Goal: Register for event/course

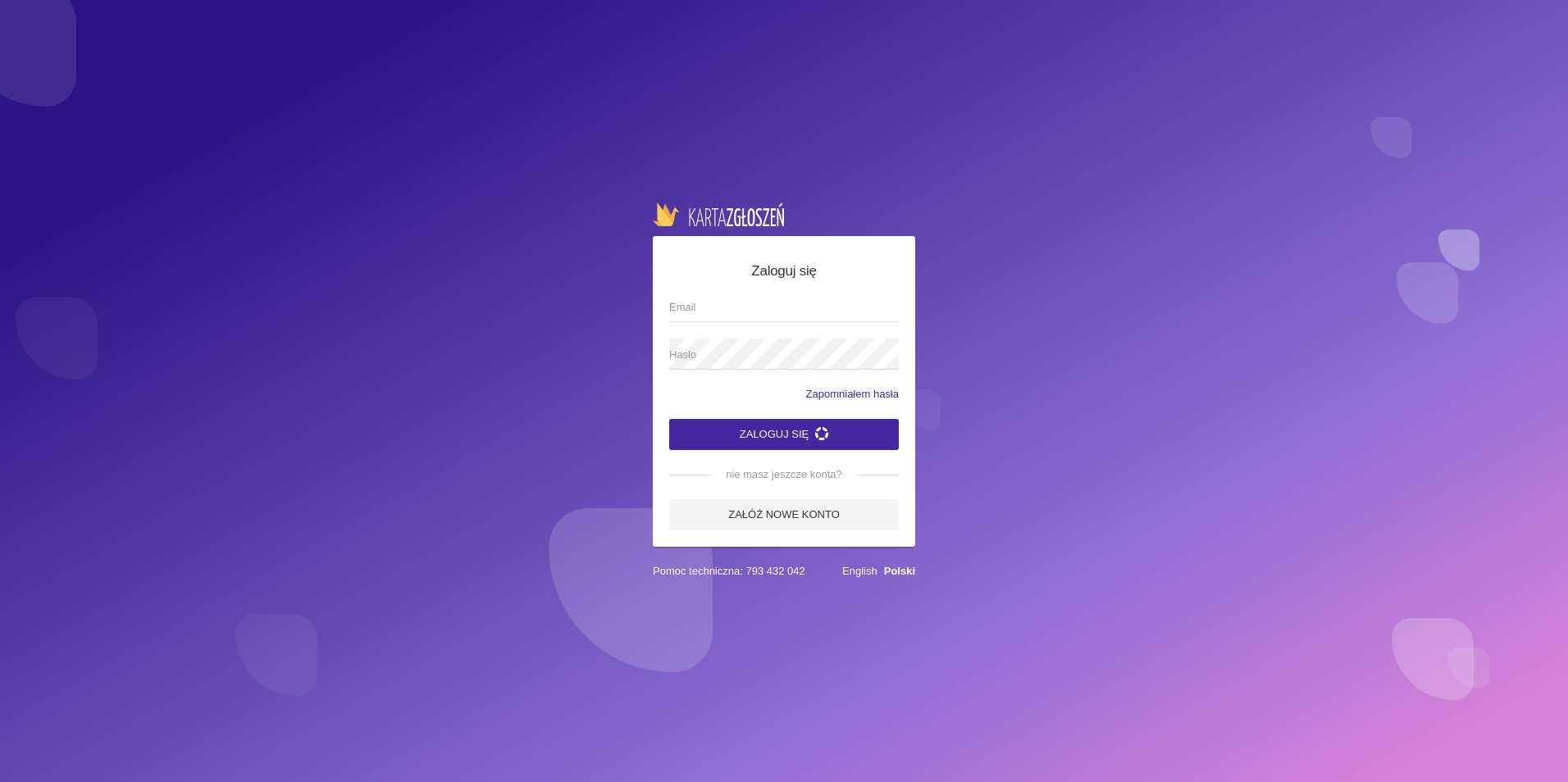
click at [715, 312] on input "Email" at bounding box center [784, 307] width 230 height 31
type input "[EMAIL_ADDRESS][DOMAIN_NAME]"
click at [725, 376] on app-labeled-field "Hasło" at bounding box center [784, 363] width 230 height 48
click at [719, 357] on span "Hasło" at bounding box center [776, 355] width 213 height 16
click at [752, 425] on button "Zaloguj się" at bounding box center [784, 435] width 230 height 31
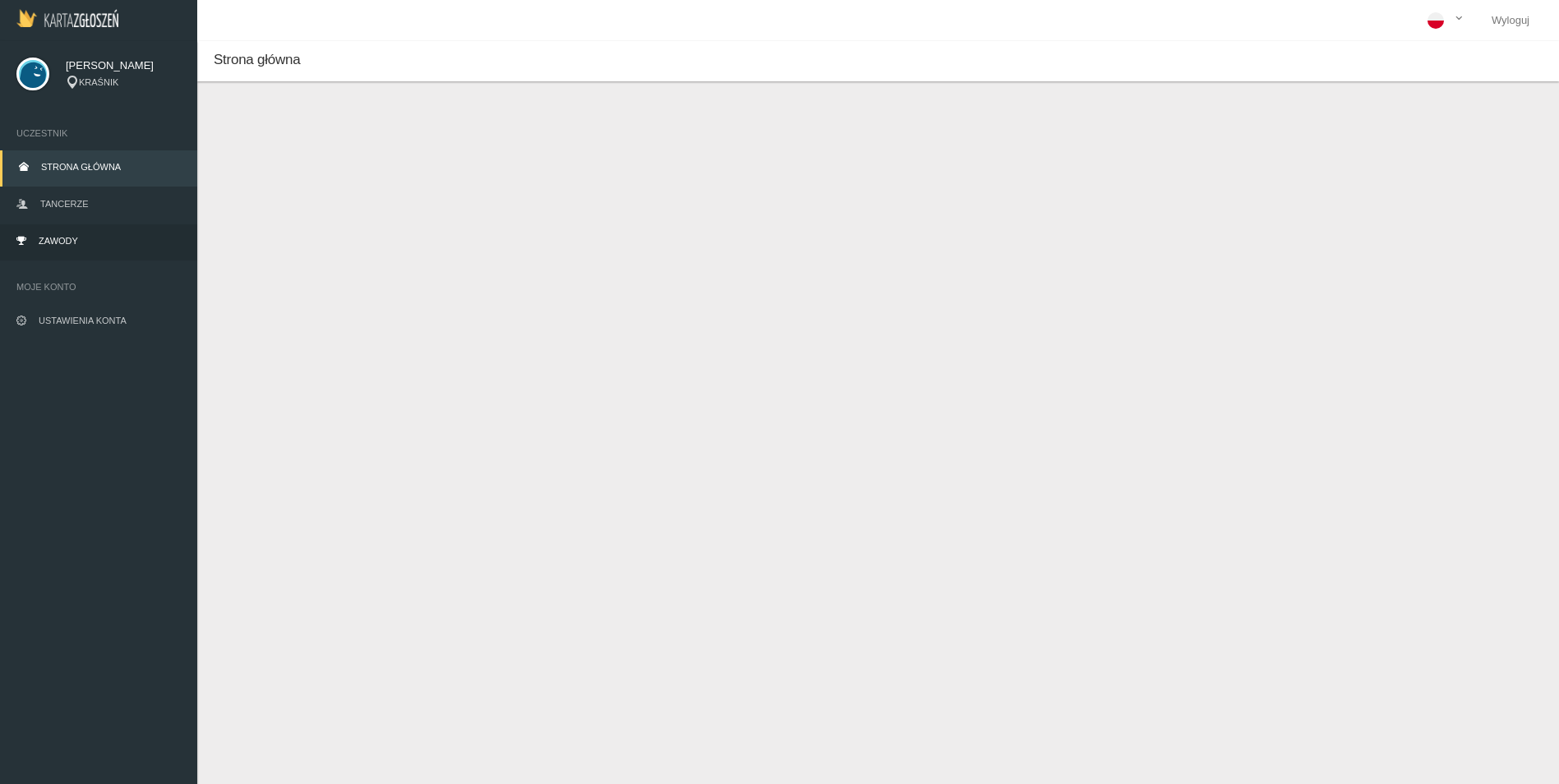
click at [55, 241] on span "Zawody" at bounding box center [58, 241] width 39 height 10
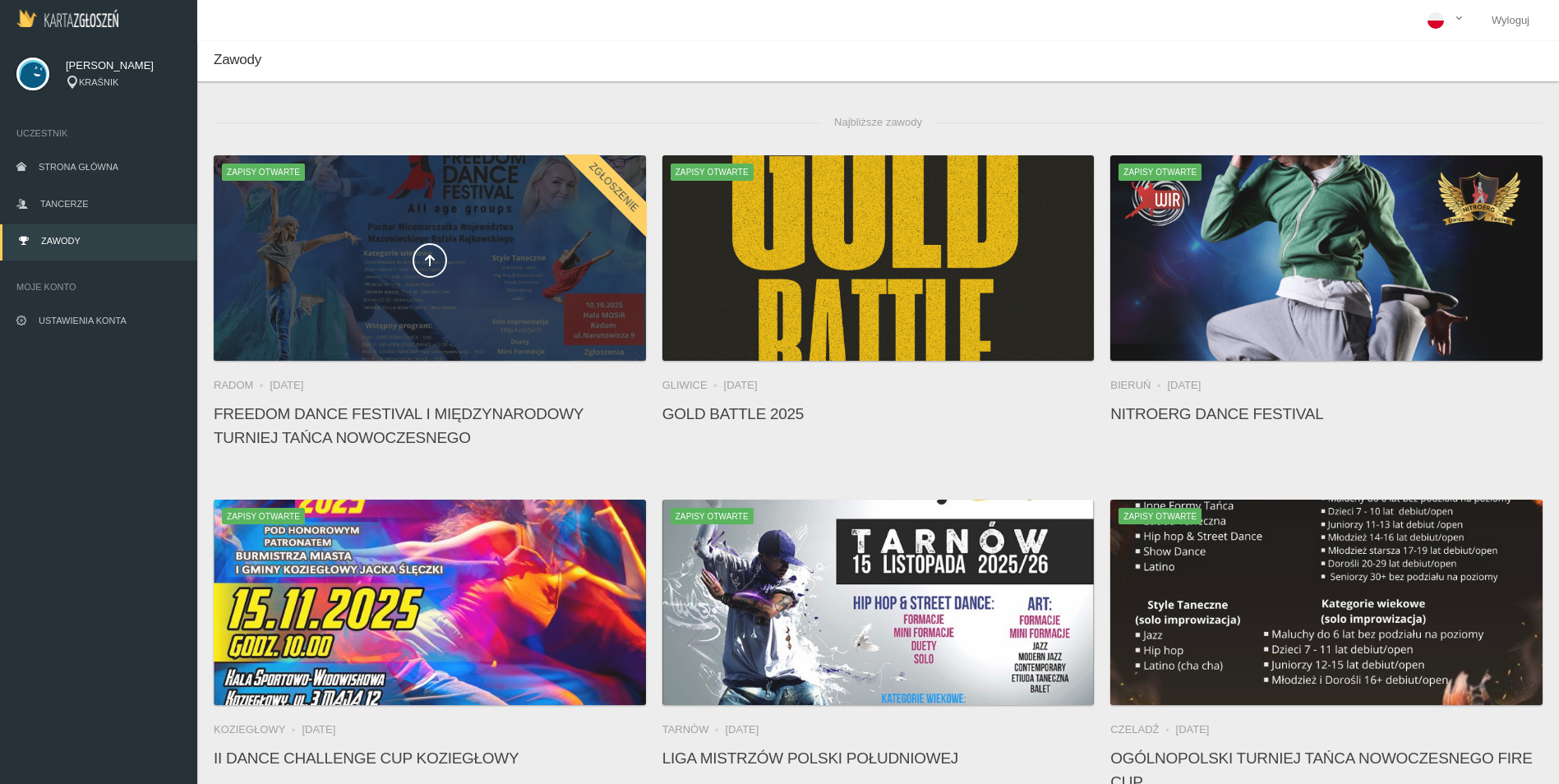
click at [454, 233] on div at bounding box center [429, 258] width 432 height 206
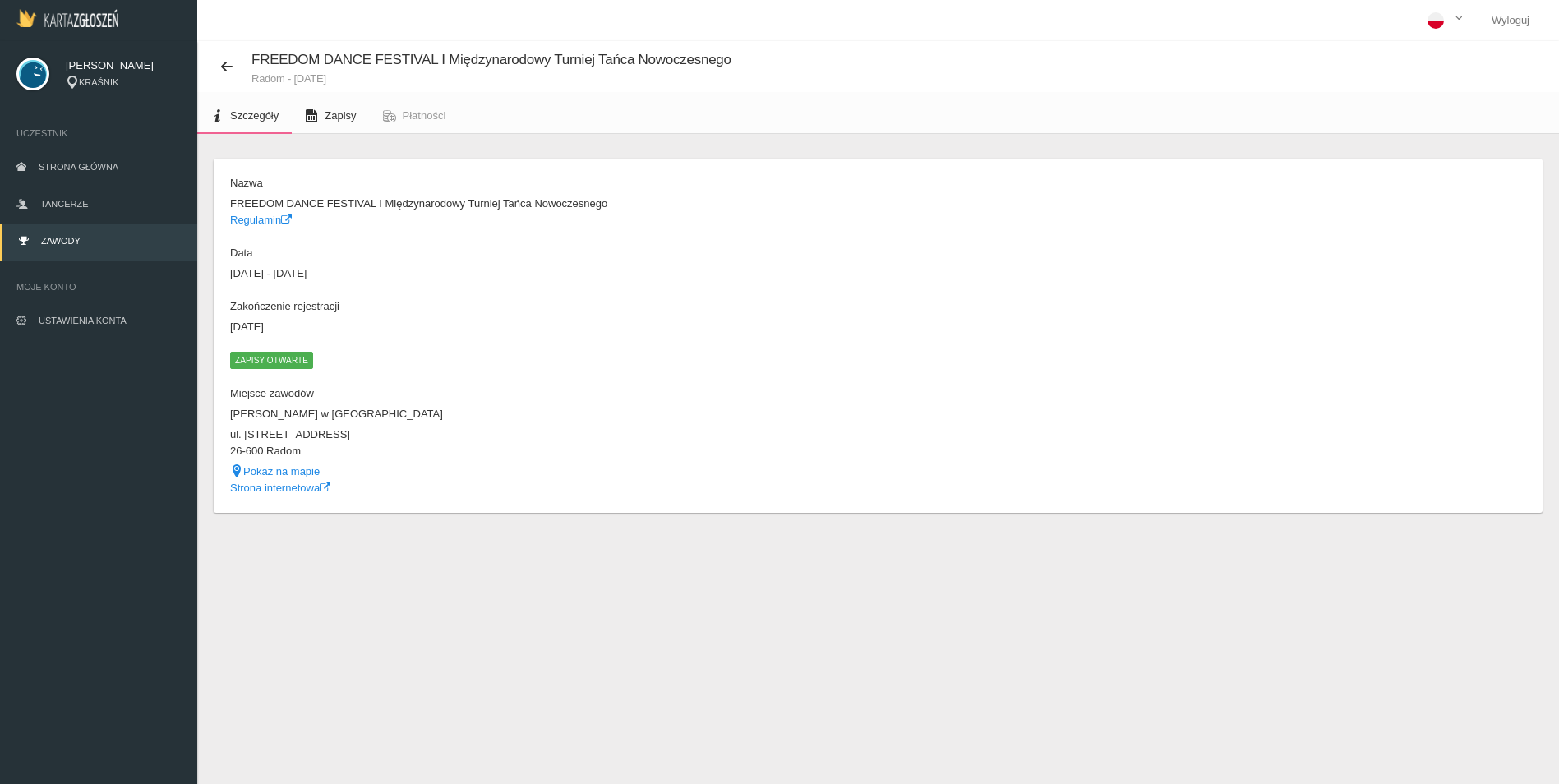
click at [332, 121] on span "Zapisy" at bounding box center [341, 115] width 31 height 12
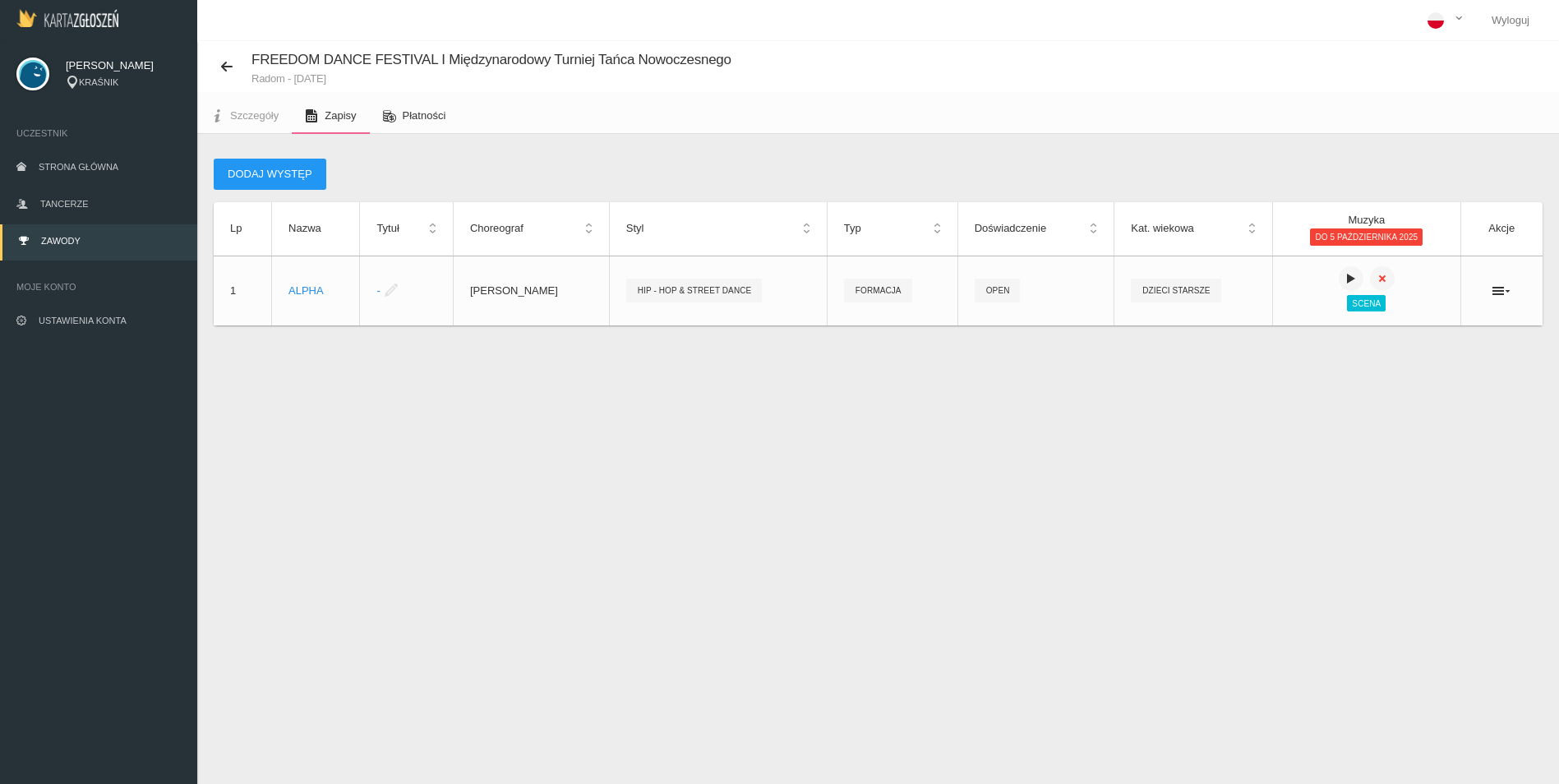
click at [415, 117] on span "Płatności" at bounding box center [425, 115] width 44 height 12
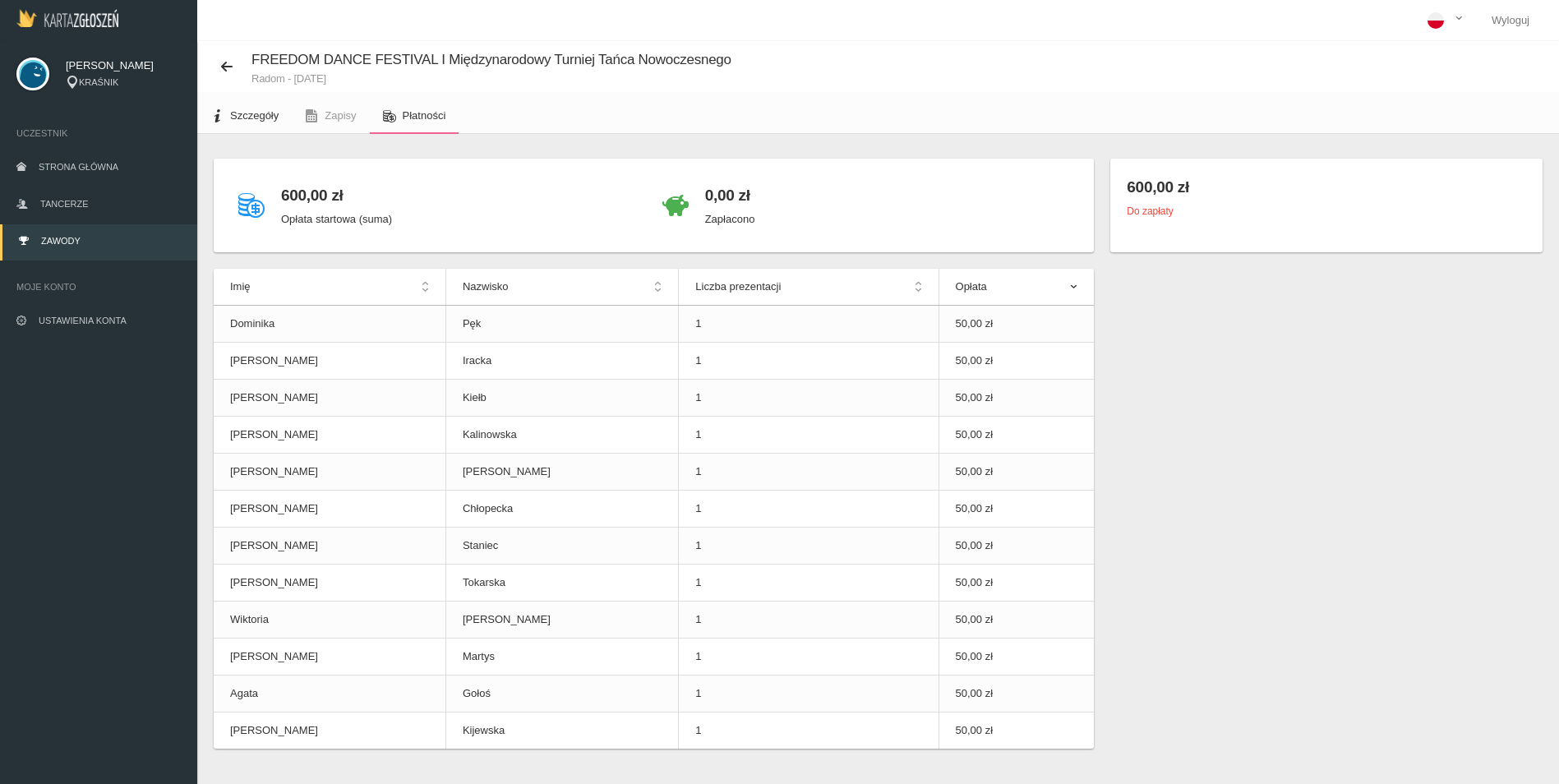
click at [264, 109] on link "Szczegóły" at bounding box center [244, 116] width 95 height 36
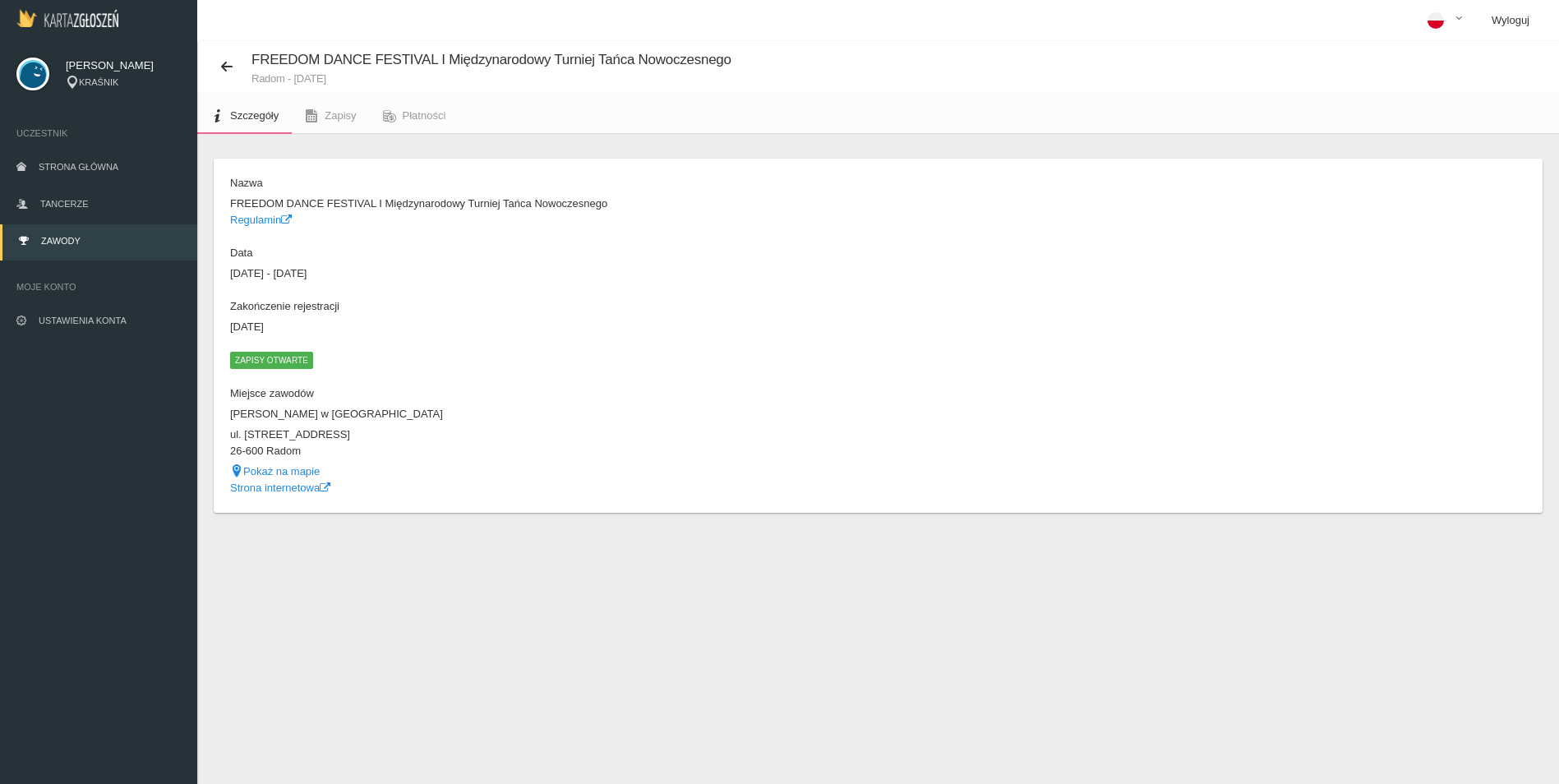
click at [1513, 18] on link "Wyloguj" at bounding box center [1510, 21] width 64 height 41
